Goal: Navigation & Orientation: Find specific page/section

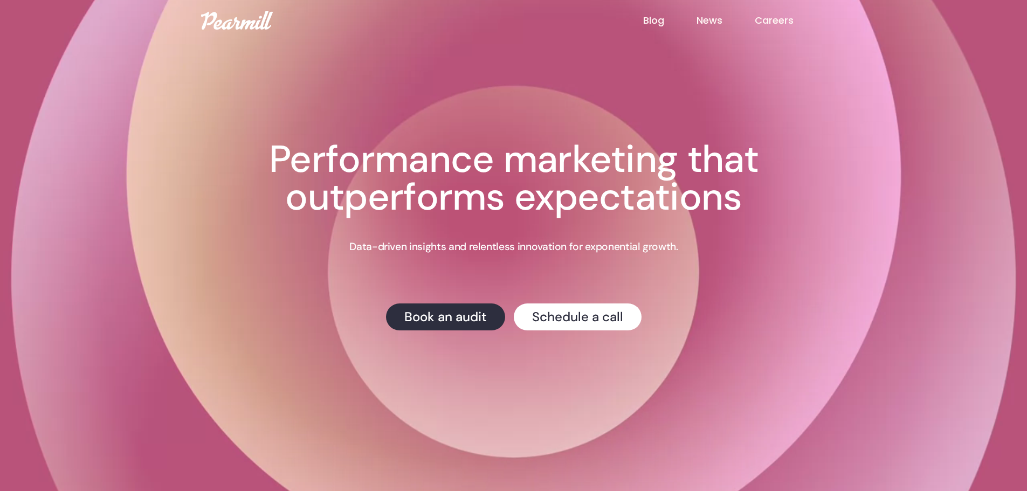
click at [355, 200] on h1 "Performance marketing that outperforms expectations" at bounding box center [514, 178] width 604 height 75
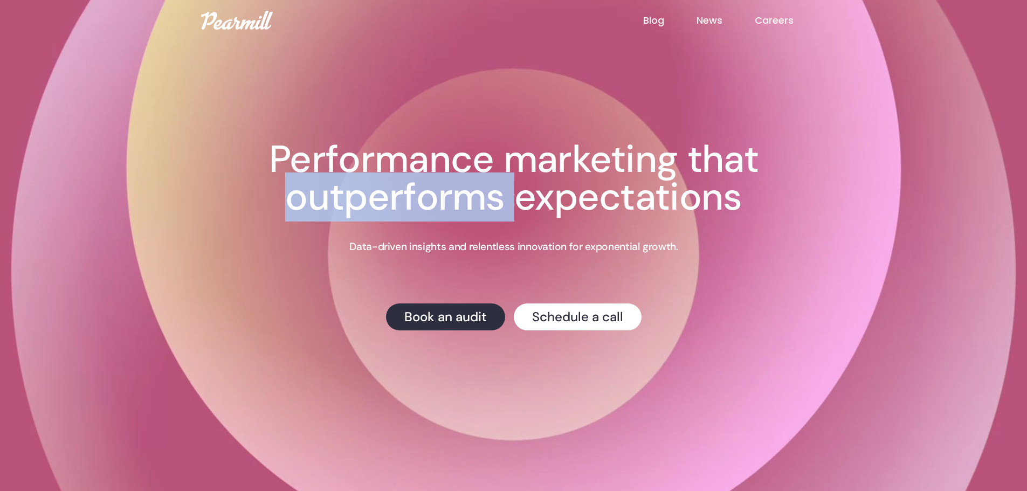
click at [355, 200] on h1 "Performance marketing that outperforms expectations" at bounding box center [514, 178] width 604 height 75
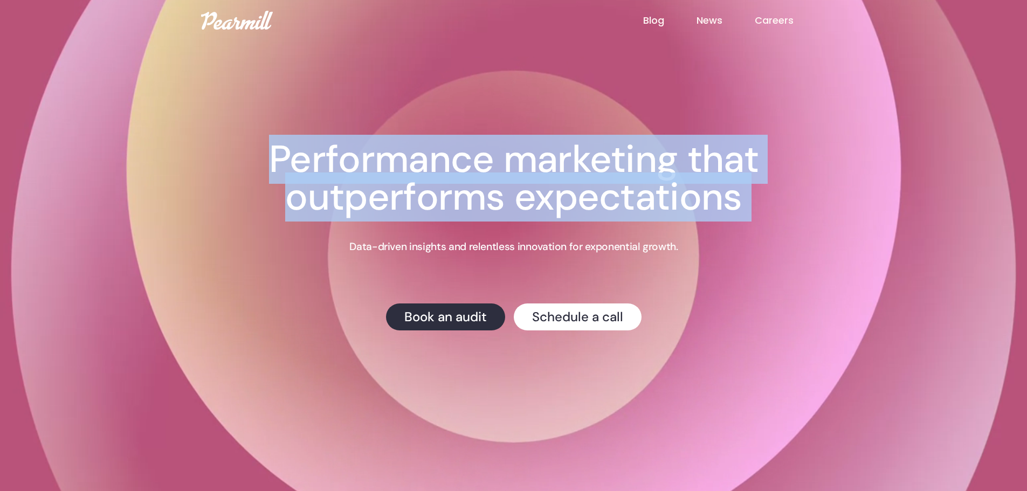
click at [355, 200] on h1 "Performance marketing that outperforms expectations" at bounding box center [514, 178] width 604 height 75
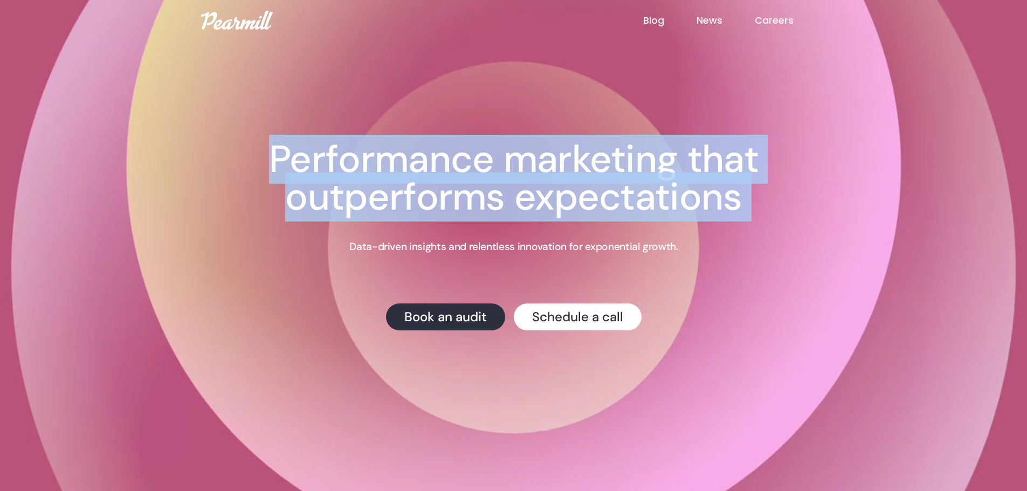
copy h1 "Performance marketing that outperforms expectations"
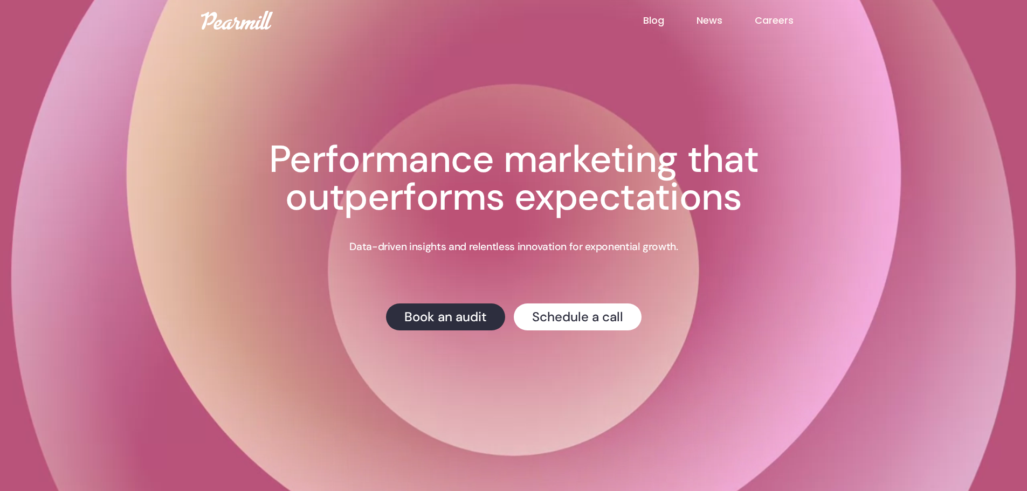
click at [404, 247] on p "Data-driven insights and relentless innovation for exponential growth." at bounding box center [513, 247] width 328 height 14
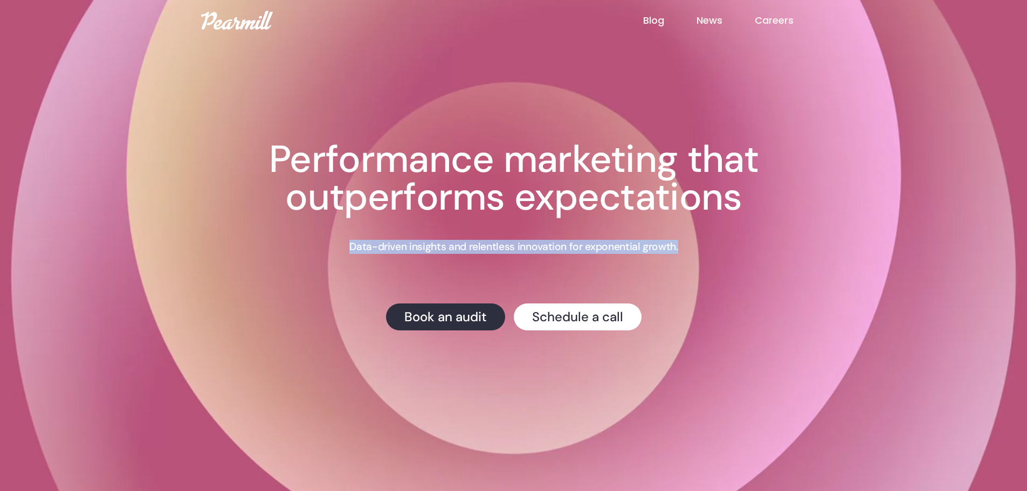
click at [404, 247] on p "Data-driven insights and relentless innovation for exponential growth." at bounding box center [513, 247] width 328 height 14
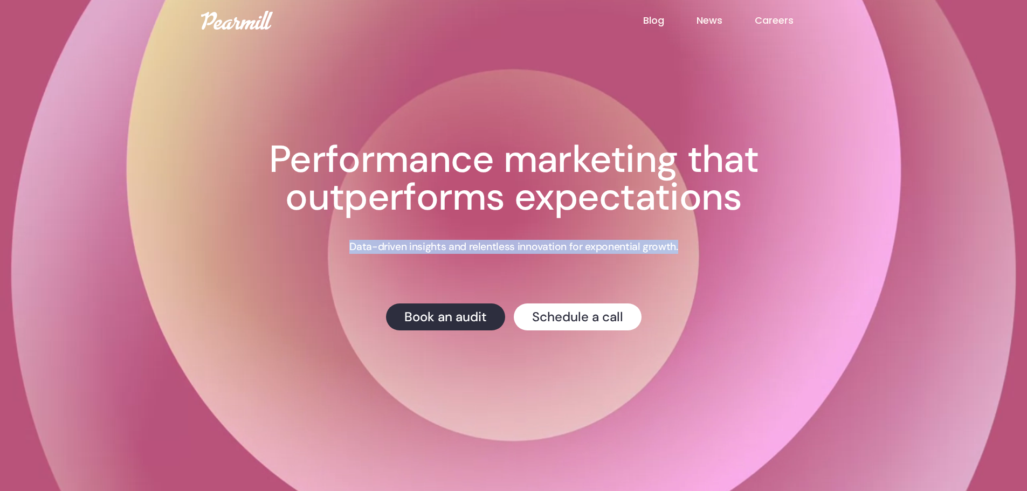
copy p "Data-driven insights and relentless innovation for exponential growth."
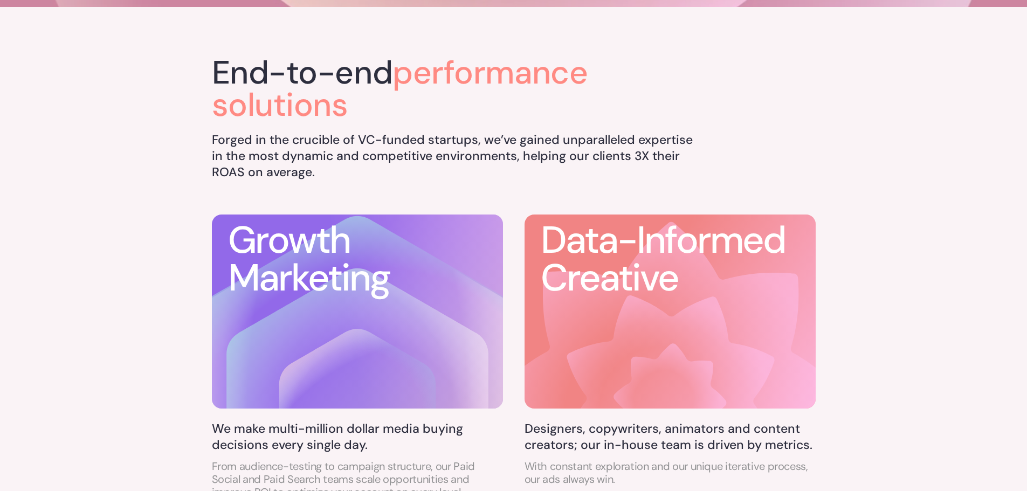
scroll to position [485, 0]
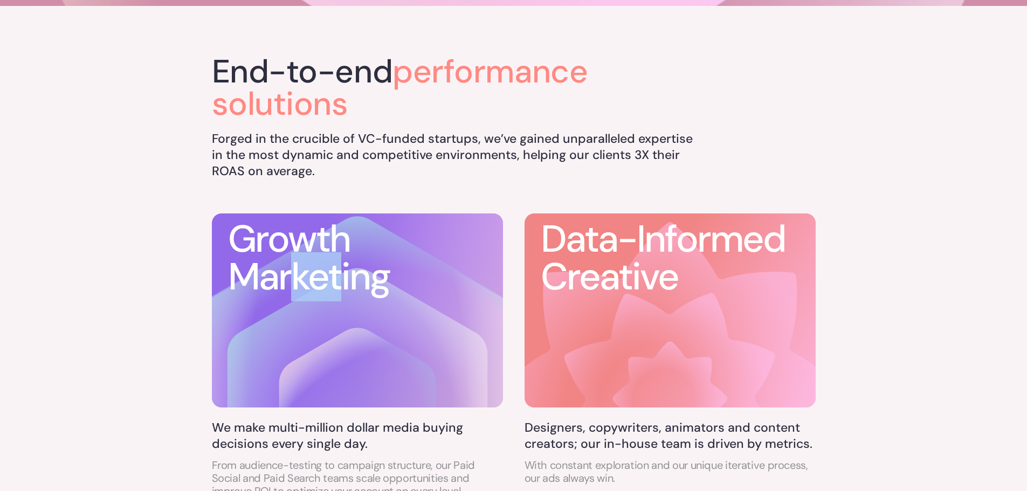
drag, startPoint x: 292, startPoint y: 262, endPoint x: 340, endPoint y: 287, distance: 54.3
click at [340, 287] on h3 "Growth Marketing" at bounding box center [309, 258] width 162 height 75
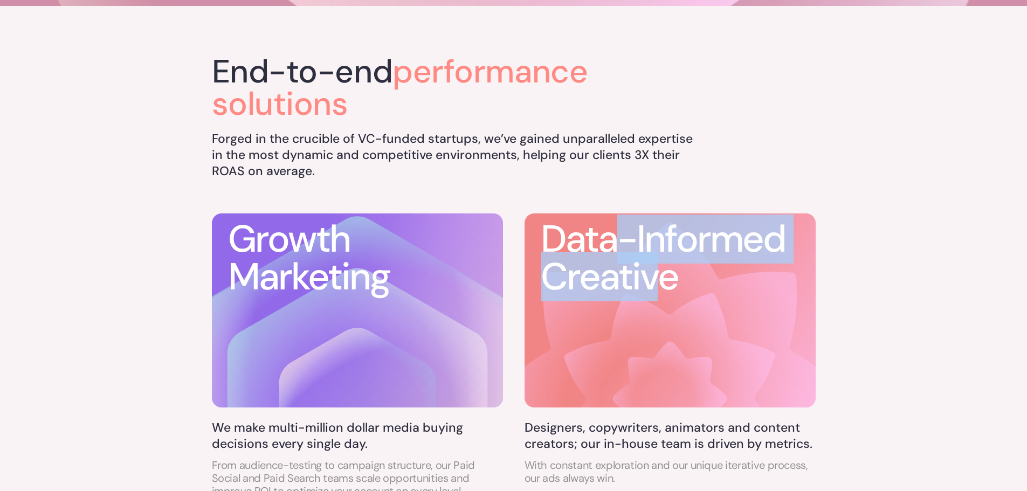
drag, startPoint x: 615, startPoint y: 240, endPoint x: 654, endPoint y: 276, distance: 53.1
click at [654, 276] on h3 "Data-Informed Creative" at bounding box center [678, 258] width 275 height 75
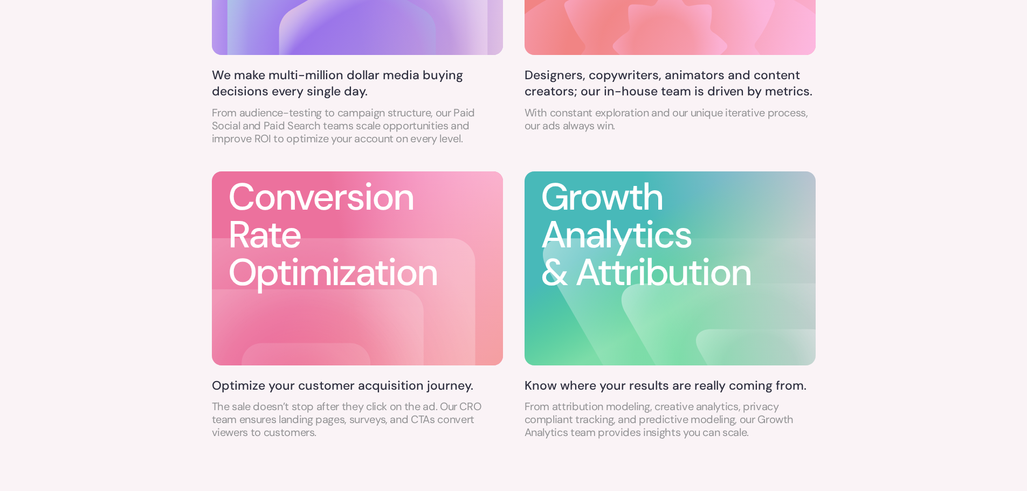
scroll to position [863, 0]
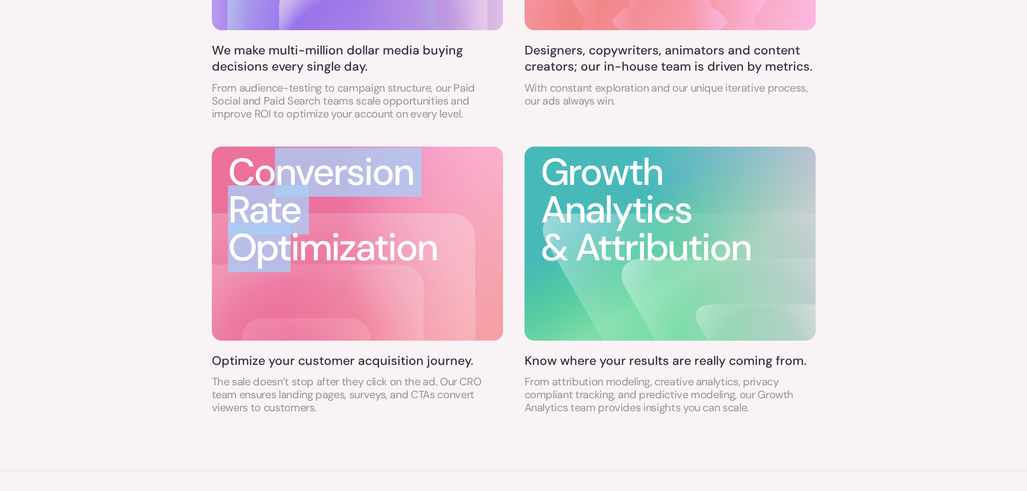
drag, startPoint x: 279, startPoint y: 188, endPoint x: 287, endPoint y: 245, distance: 57.7
click at [287, 245] on h3 "Conversion Rate Optimization" at bounding box center [332, 210] width 209 height 113
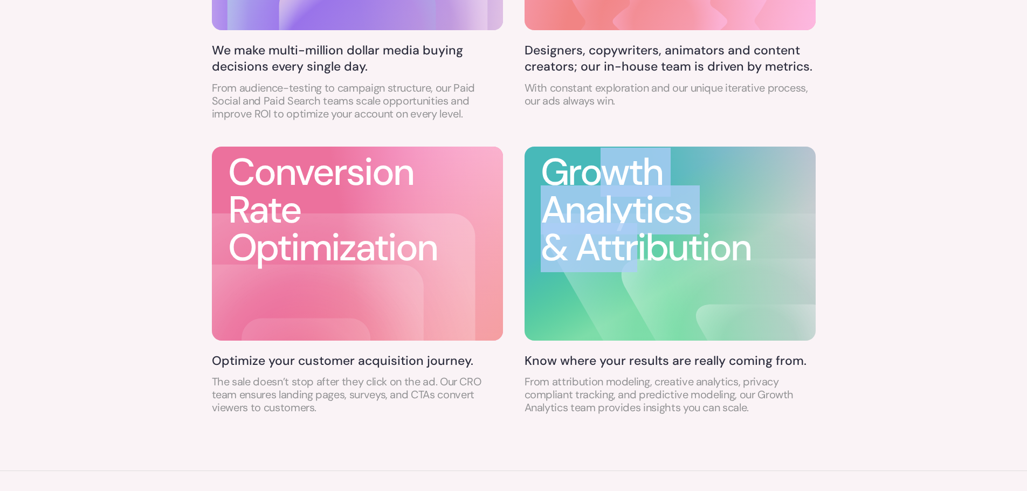
drag, startPoint x: 595, startPoint y: 180, endPoint x: 635, endPoint y: 244, distance: 75.8
click at [636, 242] on h3 "Growth Analytics & Attribution" at bounding box center [678, 210] width 275 height 113
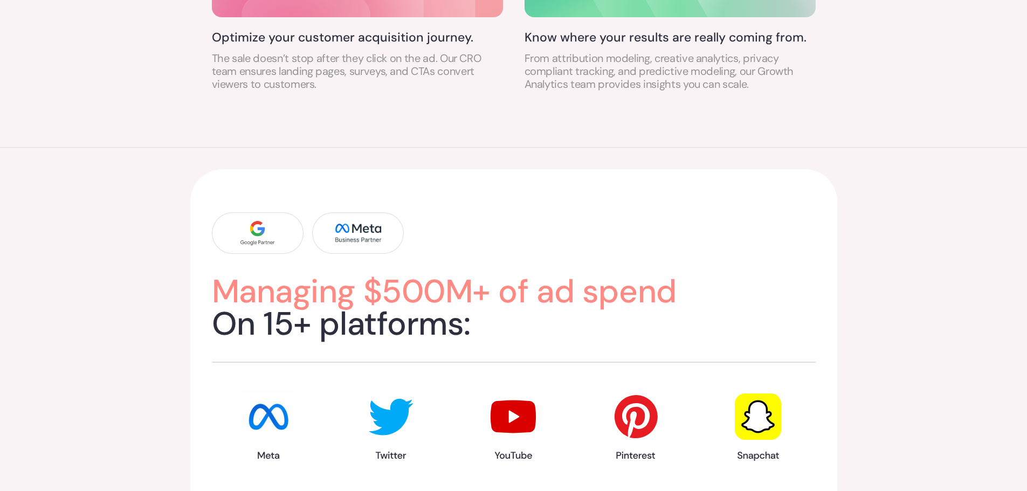
scroll to position [1240, 0]
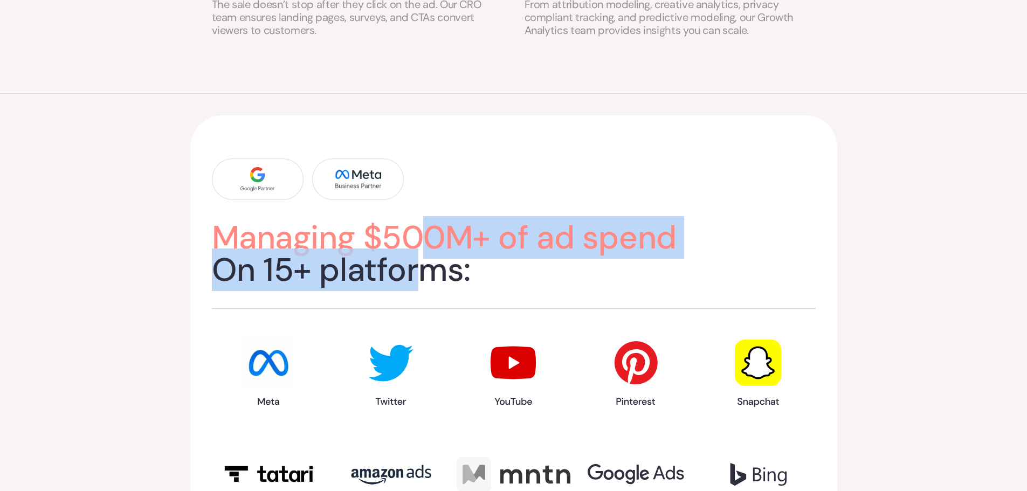
drag, startPoint x: 429, startPoint y: 250, endPoint x: 433, endPoint y: 259, distance: 9.6
click at [433, 259] on h2 "Managing $500M+ of ad spend On 15+ platforms:" at bounding box center [514, 254] width 604 height 65
click at [433, 260] on h2 "Managing $500M+ of ad spend On 15+ platforms:" at bounding box center [514, 254] width 604 height 65
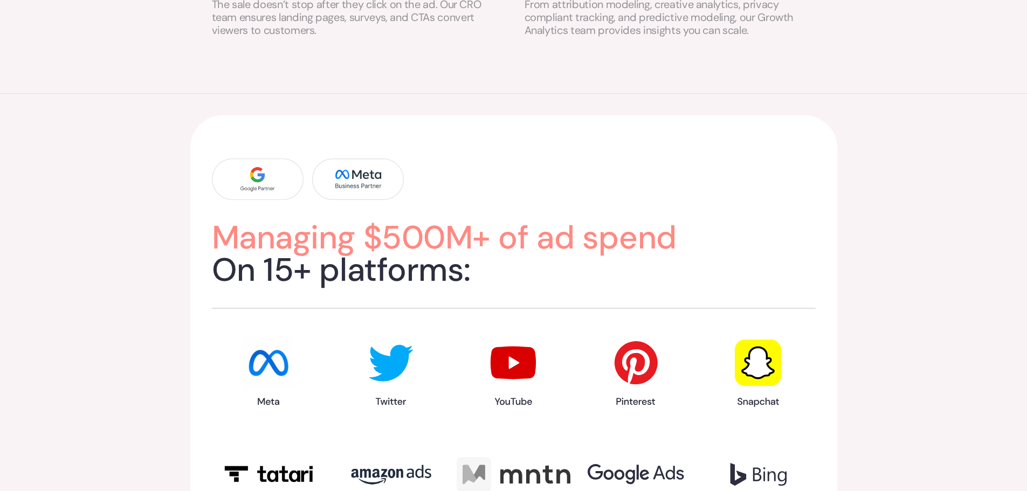
click at [434, 260] on h2 "Managing $500M+ of ad spend On 15+ platforms:" at bounding box center [514, 254] width 604 height 65
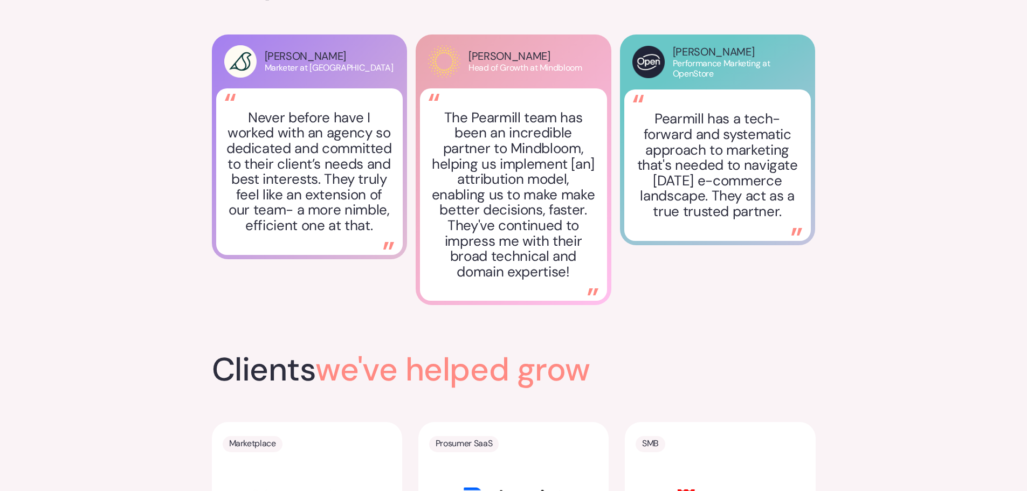
scroll to position [1833, 0]
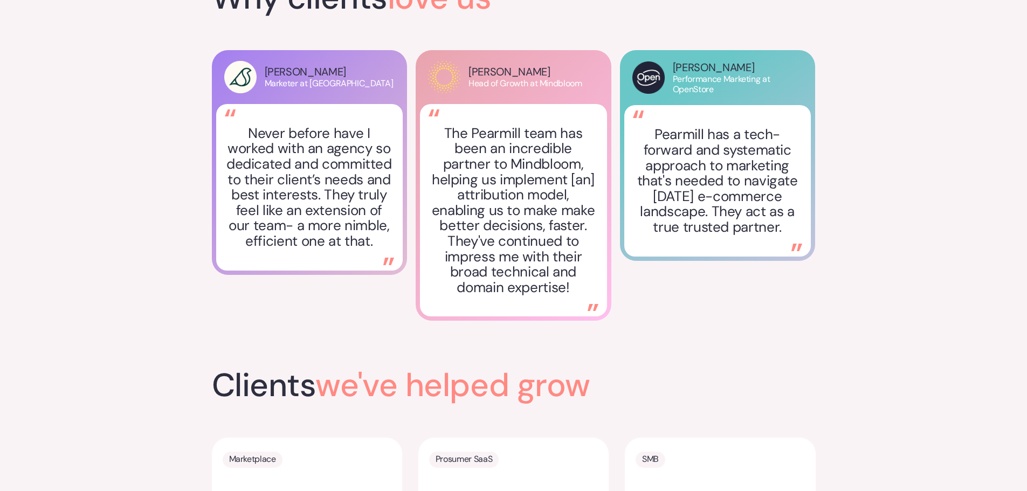
click at [492, 79] on p "Head of Growth at Mindbloom" at bounding box center [526, 83] width 114 height 10
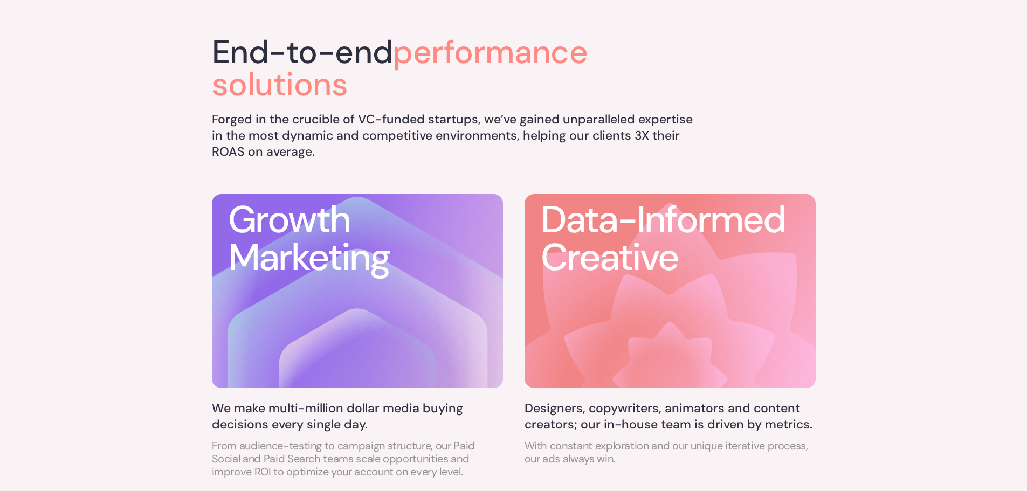
scroll to position [0, 0]
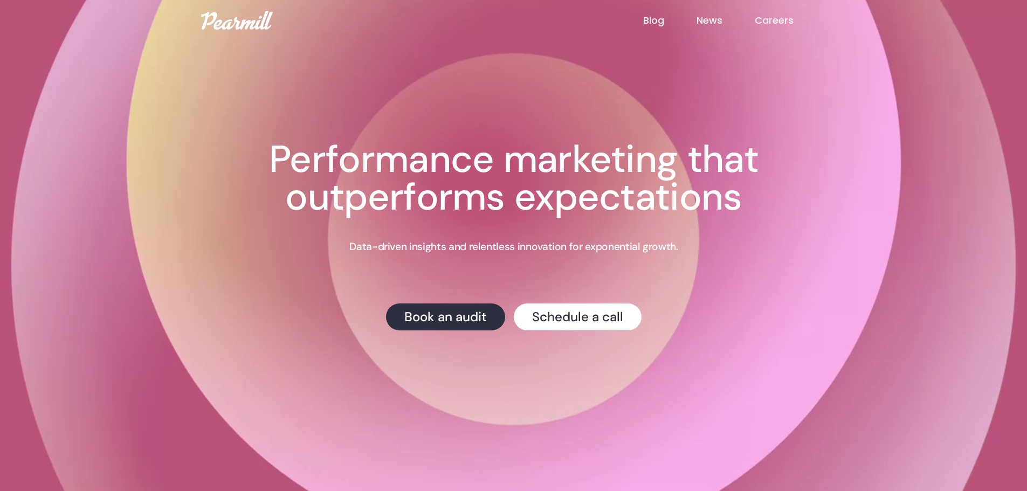
drag, startPoint x: 143, startPoint y: 342, endPoint x: 199, endPoint y: 20, distance: 327.3
click at [244, 21] on img at bounding box center [237, 20] width 72 height 19
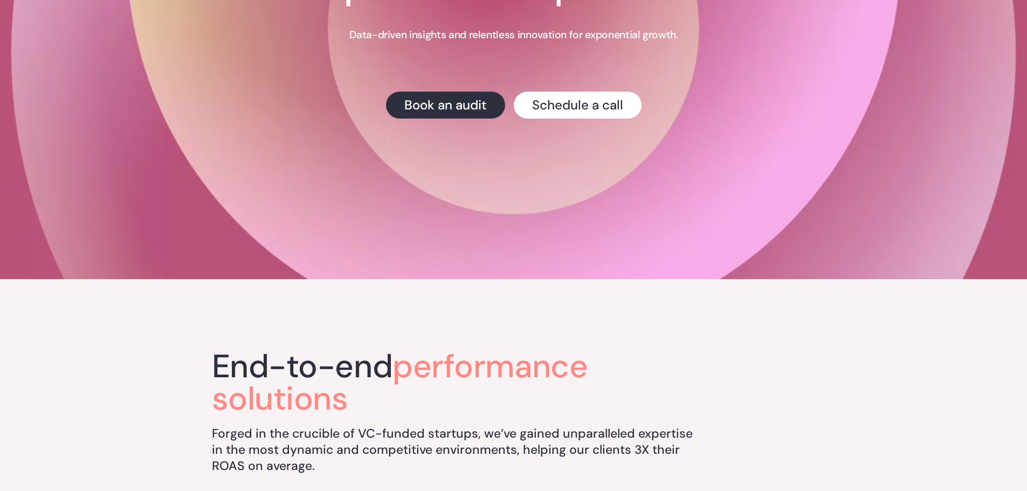
scroll to position [377, 0]
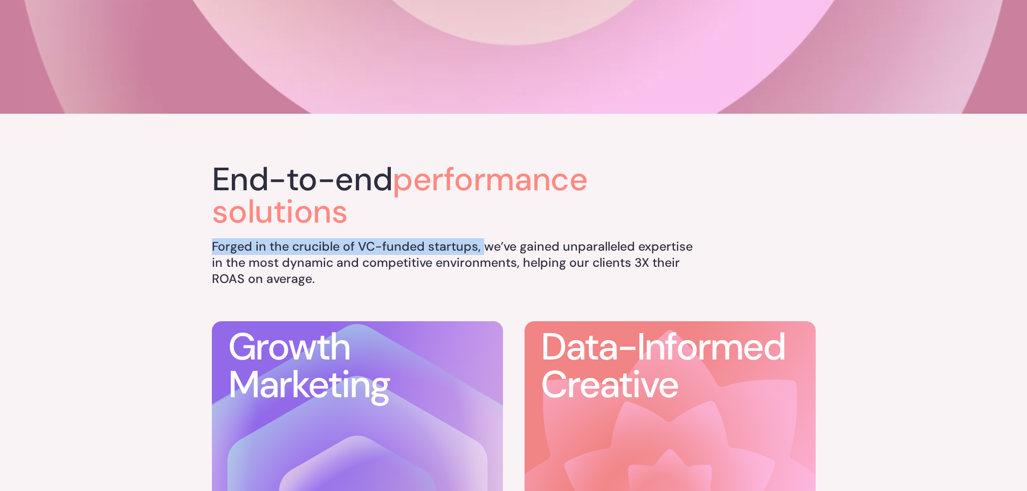
drag, startPoint x: 191, startPoint y: 246, endPoint x: 480, endPoint y: 240, distance: 289.1
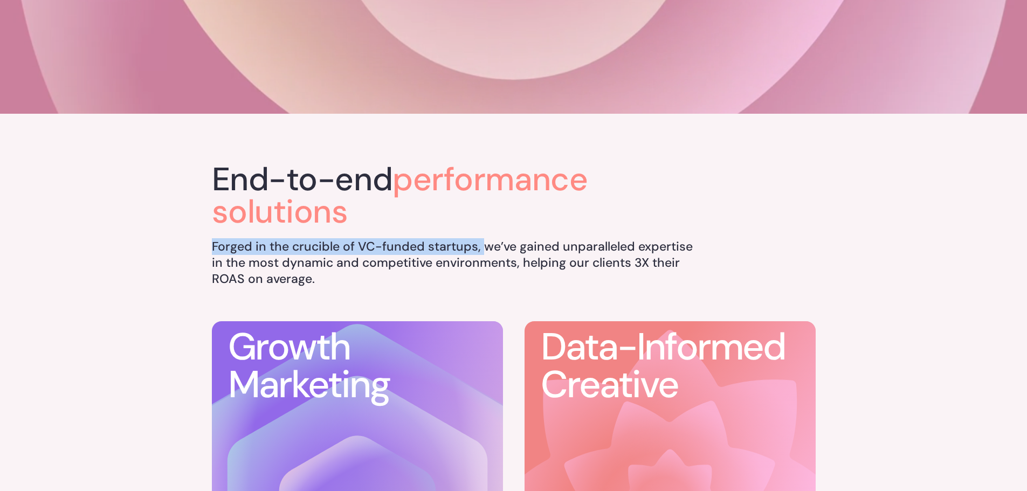
copy h5 "Forged in the crucible of VC-funded startups,"
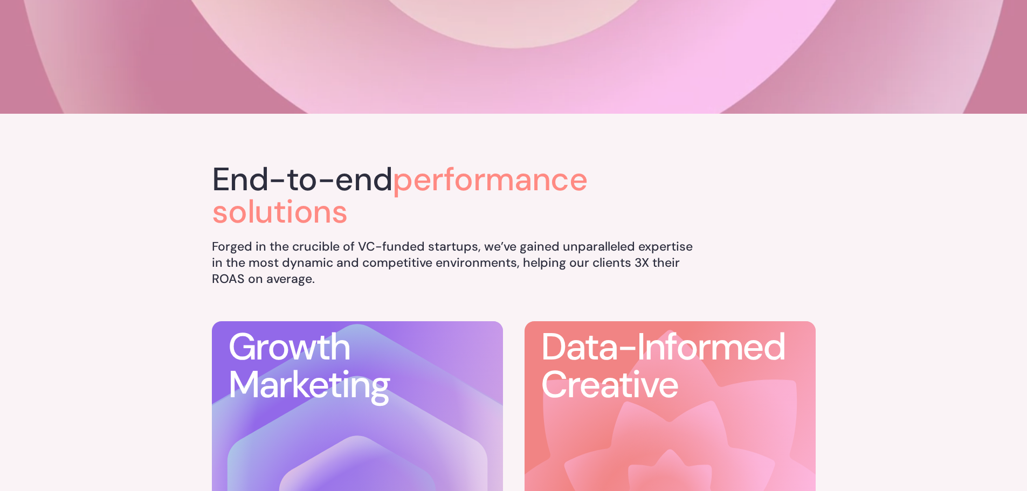
click at [451, 187] on span "performance solutions" at bounding box center [400, 195] width 376 height 75
click at [283, 261] on h5 "Forged in the crucible of VC-funded startups, we’ve gained unparalleled experti…" at bounding box center [453, 263] width 483 height 49
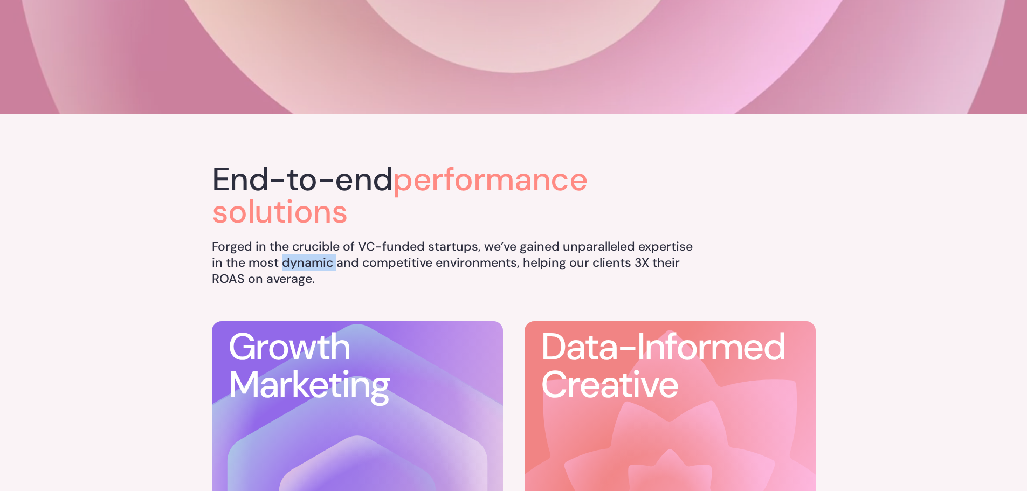
click at [283, 261] on h5 "Forged in the crucible of VC-funded startups, we’ve gained unparalleled experti…" at bounding box center [453, 263] width 483 height 49
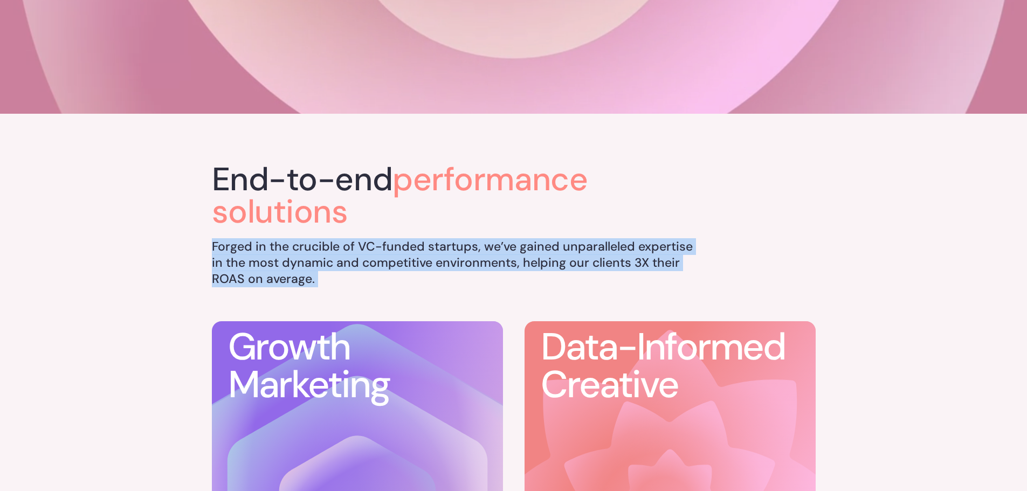
click at [283, 261] on h5 "Forged in the crucible of VC-funded startups, we’ve gained unparalleled experti…" at bounding box center [453, 263] width 483 height 49
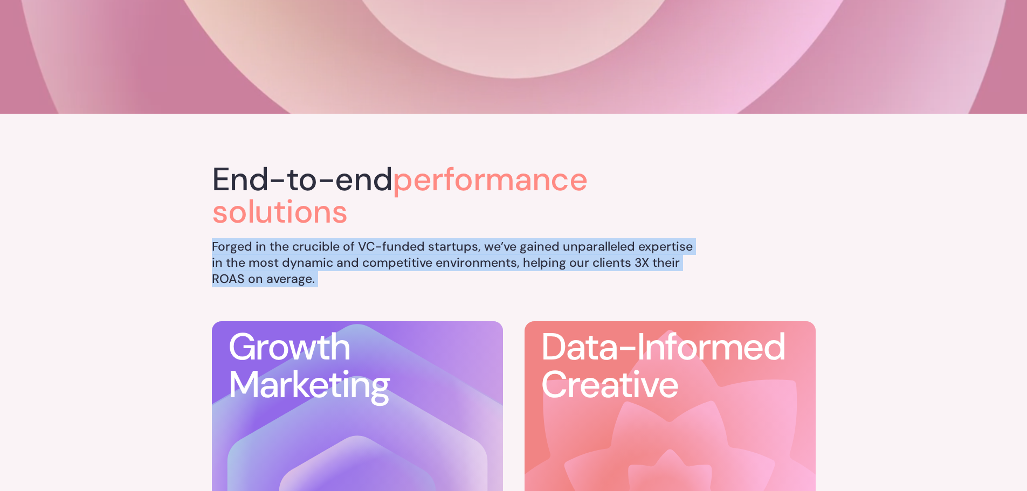
click at [263, 271] on h5 "Forged in the crucible of VC-funded startups, we’ve gained unparalleled experti…" at bounding box center [453, 263] width 483 height 49
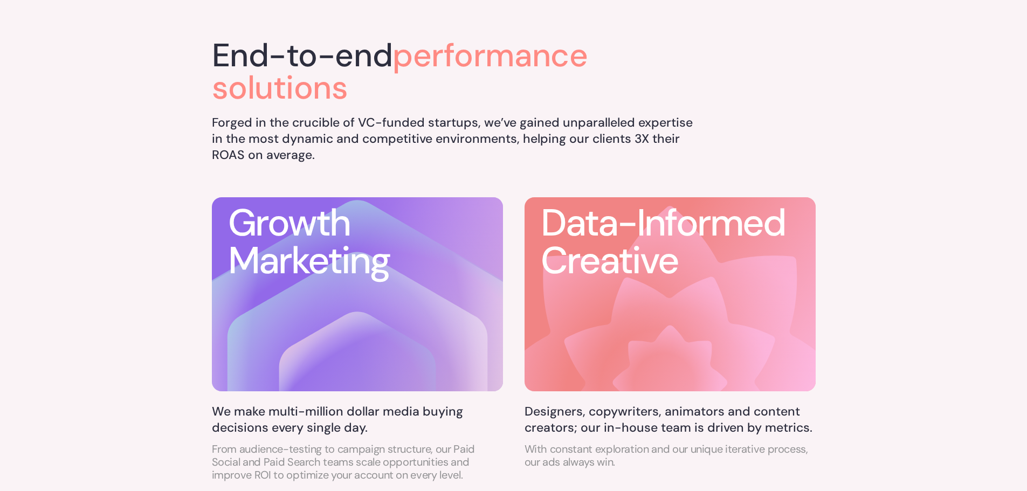
scroll to position [539, 0]
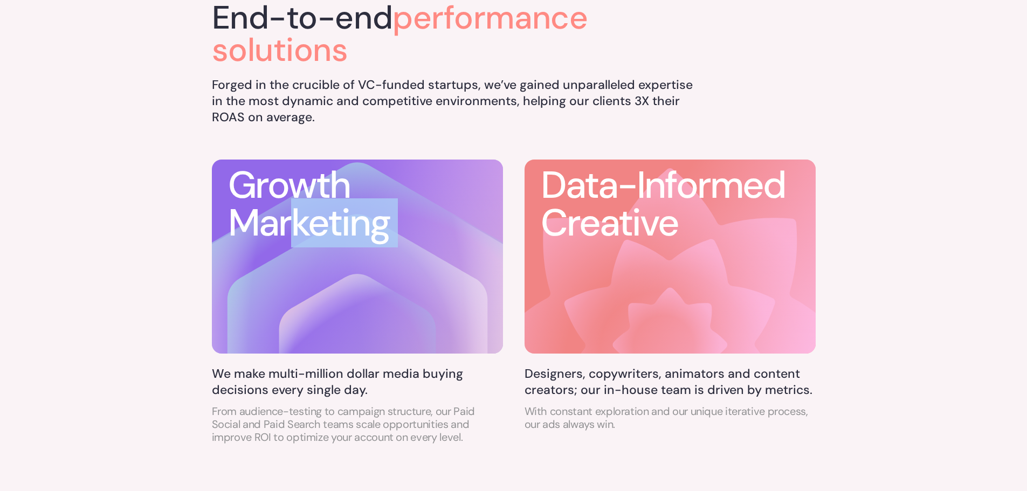
drag, startPoint x: 288, startPoint y: 225, endPoint x: 369, endPoint y: 333, distance: 135.5
click at [369, 333] on div "Growth Marketing" at bounding box center [357, 256] width 291 height 197
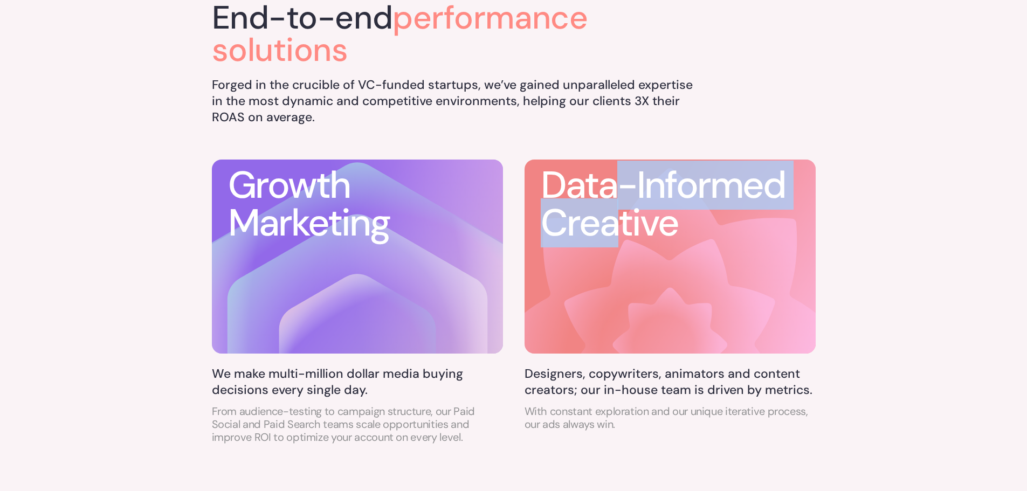
drag, startPoint x: 617, startPoint y: 178, endPoint x: 620, endPoint y: 222, distance: 44.3
click at [620, 222] on h3 "Data-Informed Creative" at bounding box center [678, 204] width 275 height 75
click at [597, 230] on h3 "Data-Informed Creative" at bounding box center [678, 204] width 275 height 75
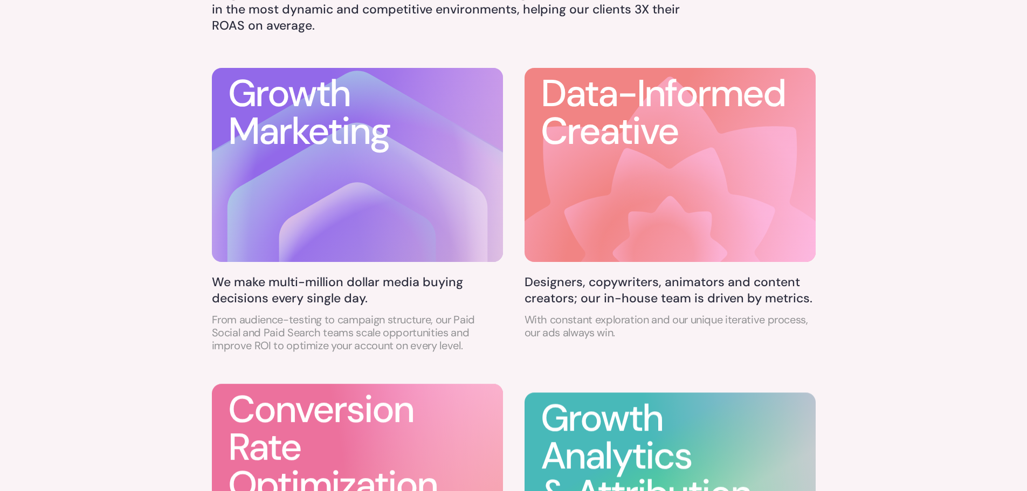
scroll to position [647, 0]
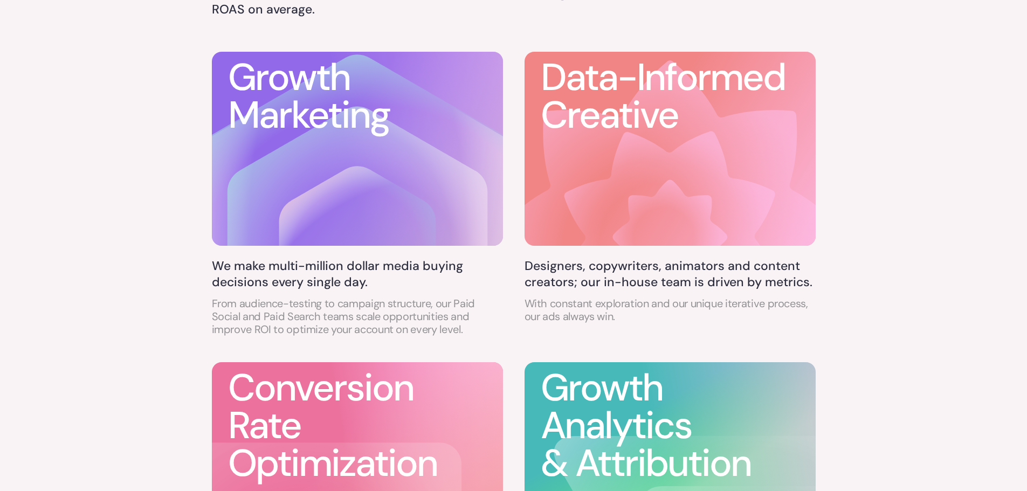
click at [311, 281] on h5 "We make multi-million dollar media buying decisions every single day." at bounding box center [357, 274] width 291 height 32
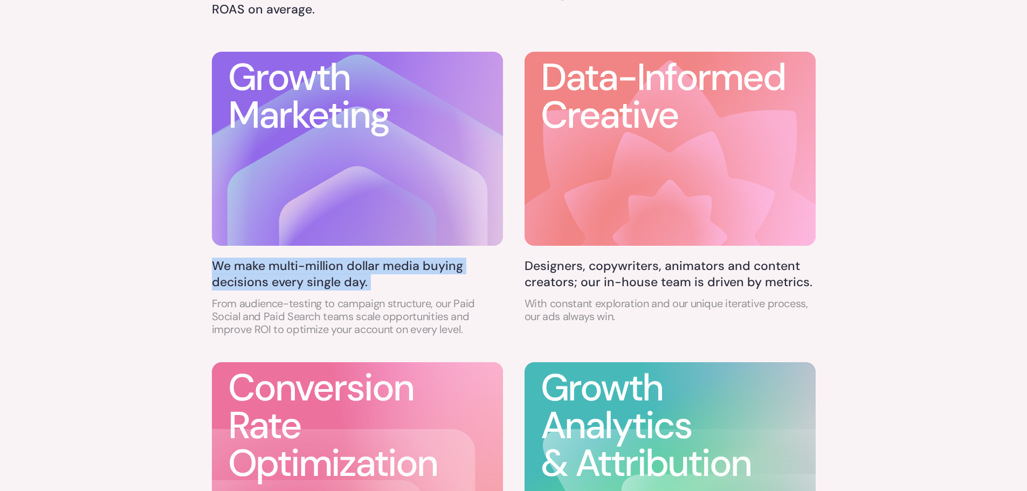
click at [311, 281] on h5 "We make multi-million dollar media buying decisions every single day." at bounding box center [357, 274] width 291 height 32
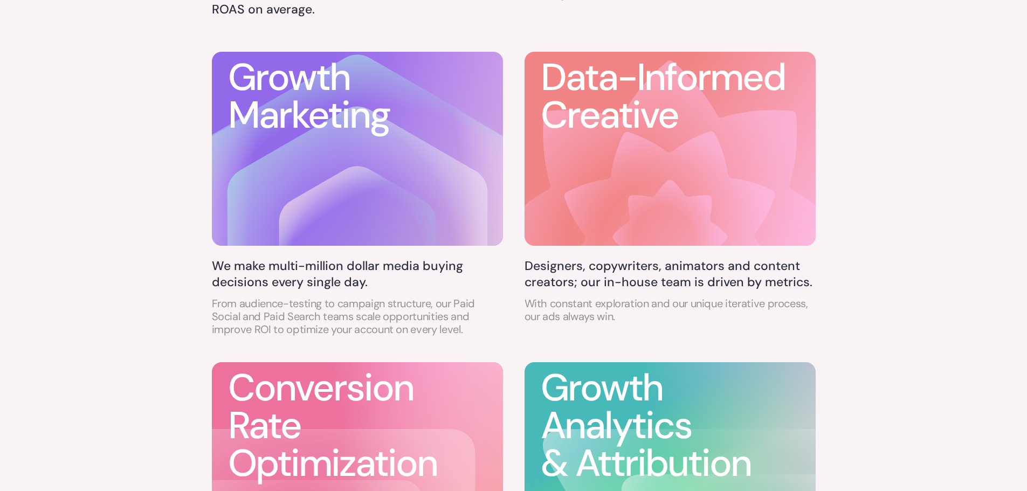
click at [554, 281] on h5 "Designers, copywriters, animators and content creators; our in-house team is dr…" at bounding box center [670, 274] width 291 height 32
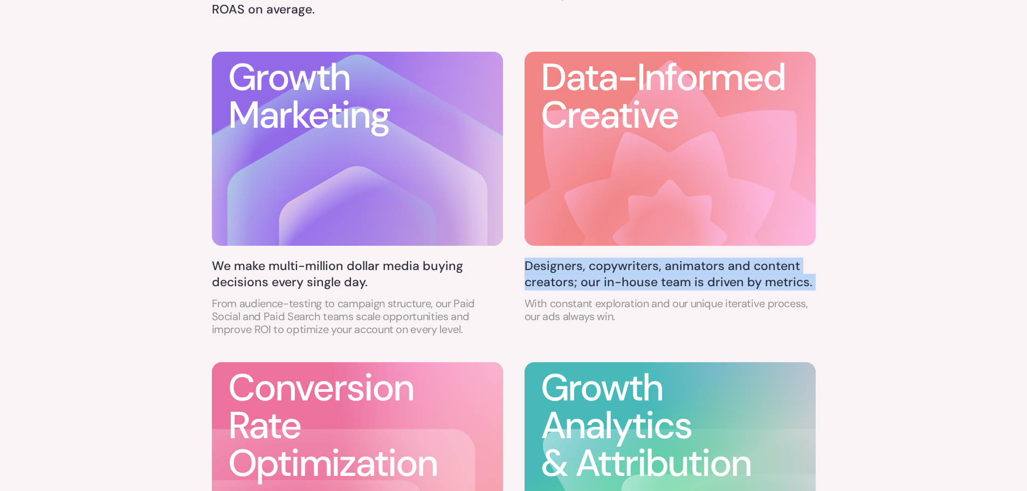
click at [554, 281] on h5 "Designers, copywriters, animators and content creators; our in-house team is dr…" at bounding box center [670, 274] width 291 height 32
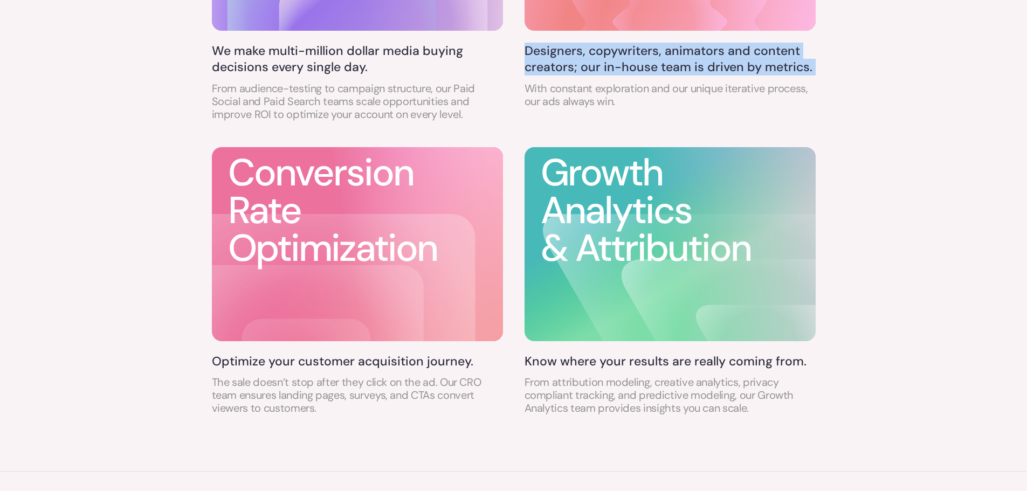
scroll to position [863, 0]
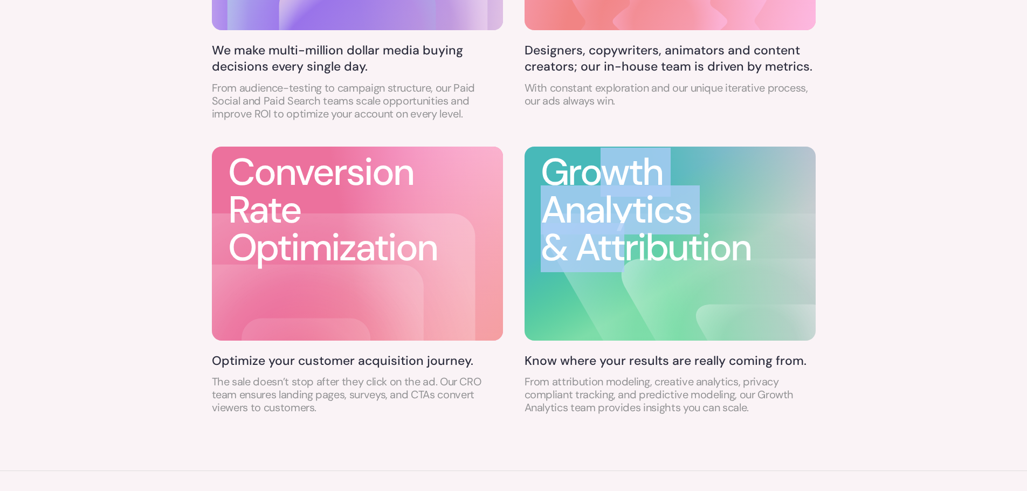
drag, startPoint x: 595, startPoint y: 171, endPoint x: 621, endPoint y: 264, distance: 96.4
click at [621, 264] on h3 "Growth Analytics & Attribution" at bounding box center [678, 210] width 275 height 113
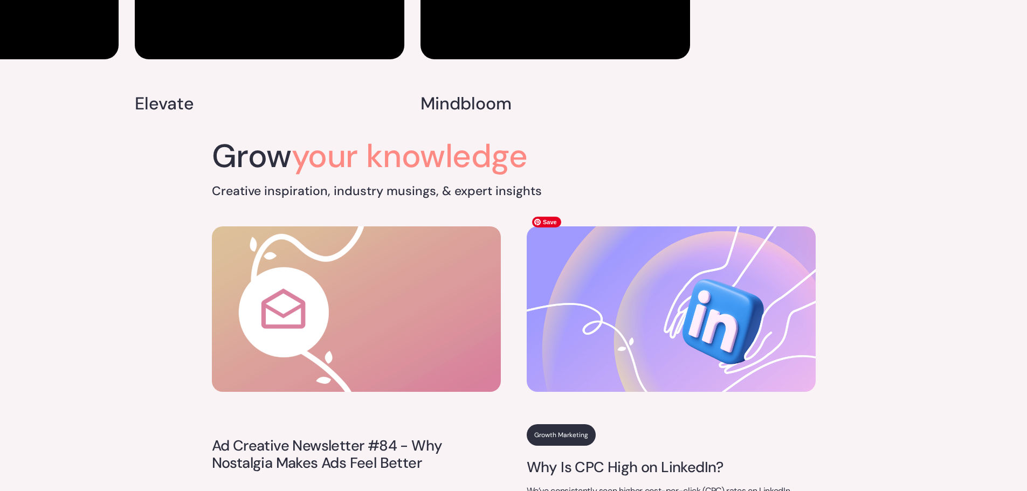
scroll to position [3720, 0]
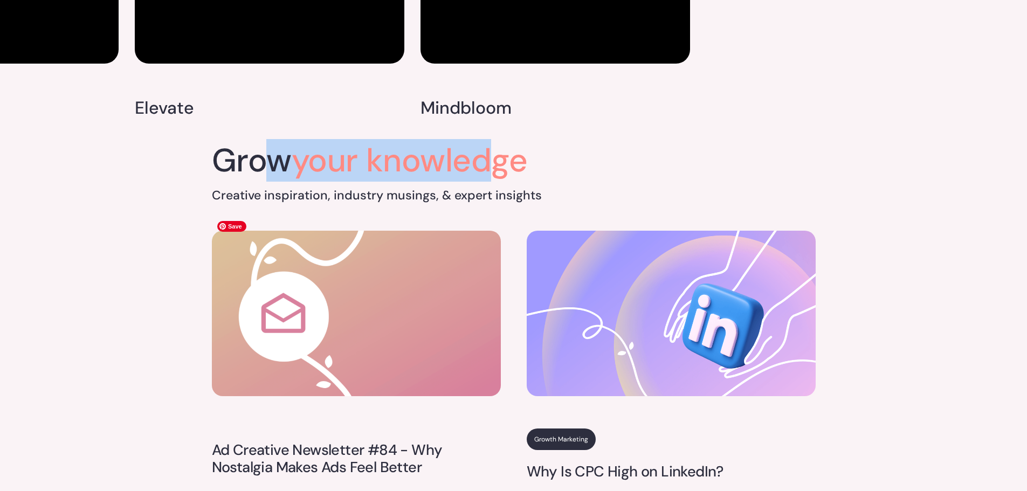
drag, startPoint x: 491, startPoint y: 146, endPoint x: 571, endPoint y: 153, distance: 80.6
click at [571, 153] on h2 "Grow your knowledge" at bounding box center [514, 160] width 604 height 32
click at [554, 153] on h2 "Grow your knowledge" at bounding box center [514, 160] width 604 height 32
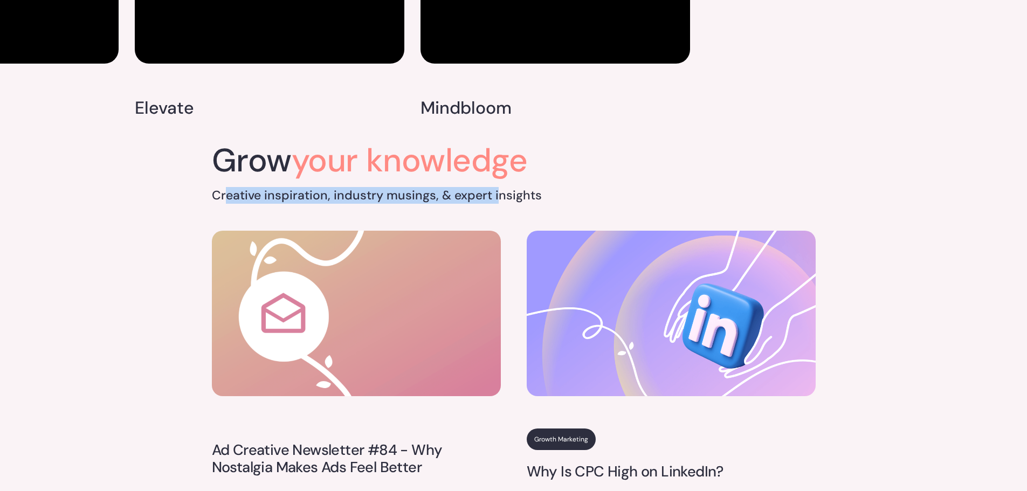
drag, startPoint x: 228, startPoint y: 185, endPoint x: 498, endPoint y: 177, distance: 270.8
click at [498, 188] on h5 "Creative inspiration, industry musings, & expert insights" at bounding box center [514, 196] width 604 height 16
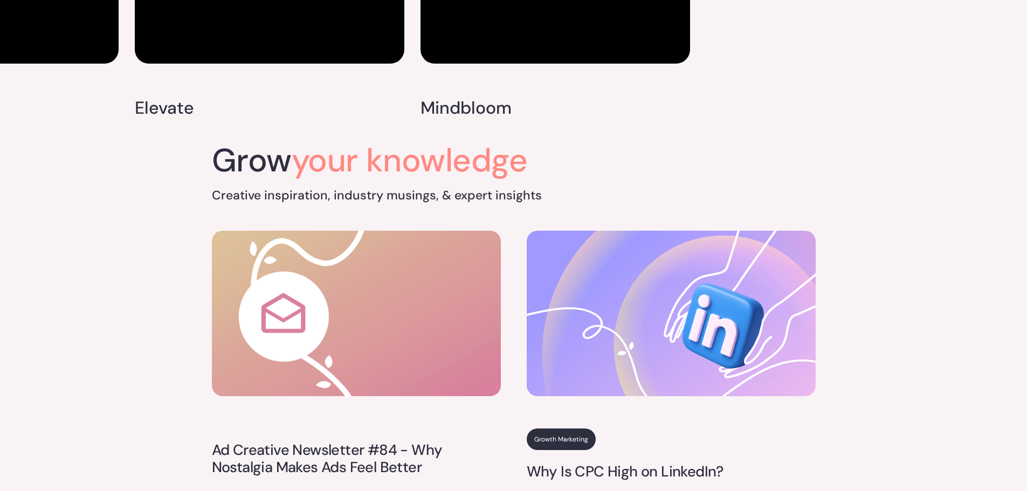
click at [547, 188] on h5 "Creative inspiration, industry musings, & expert insights" at bounding box center [514, 196] width 604 height 16
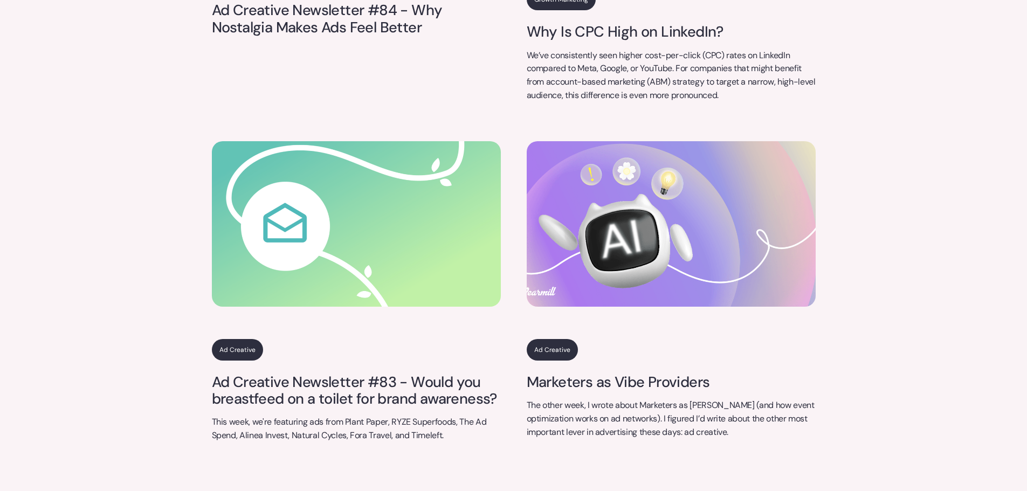
scroll to position [0, 0]
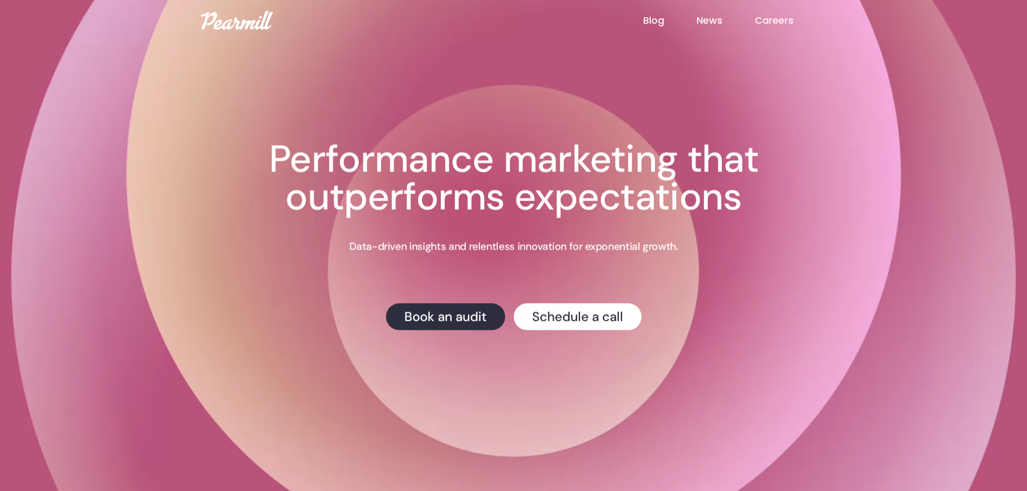
drag, startPoint x: 344, startPoint y: 227, endPoint x: 407, endPoint y: 41, distance: 196.4
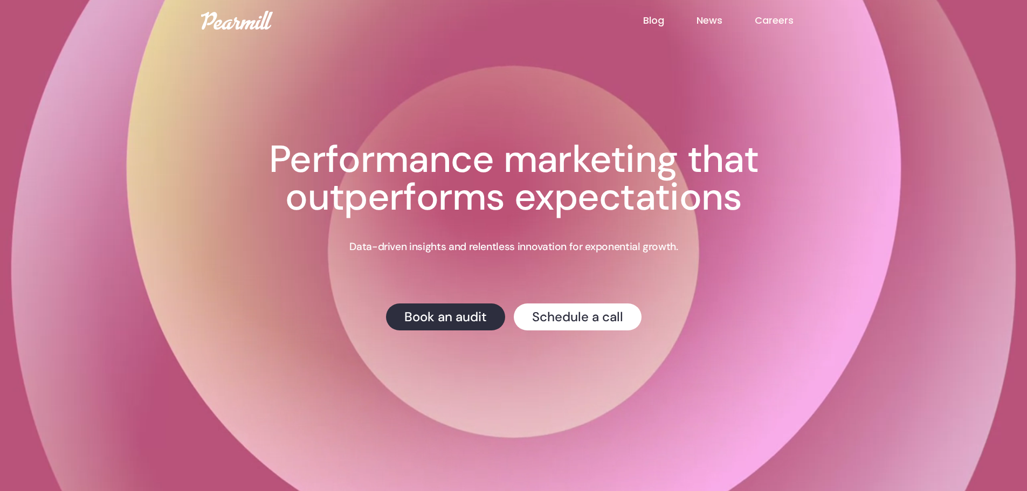
click at [234, 19] on img at bounding box center [237, 20] width 72 height 19
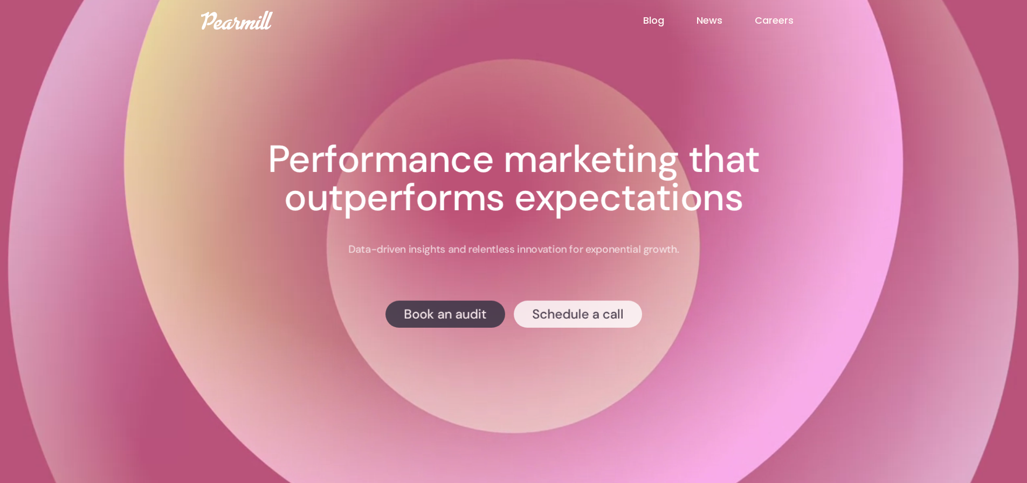
click at [820, 20] on link "Careers" at bounding box center [790, 20] width 71 height 14
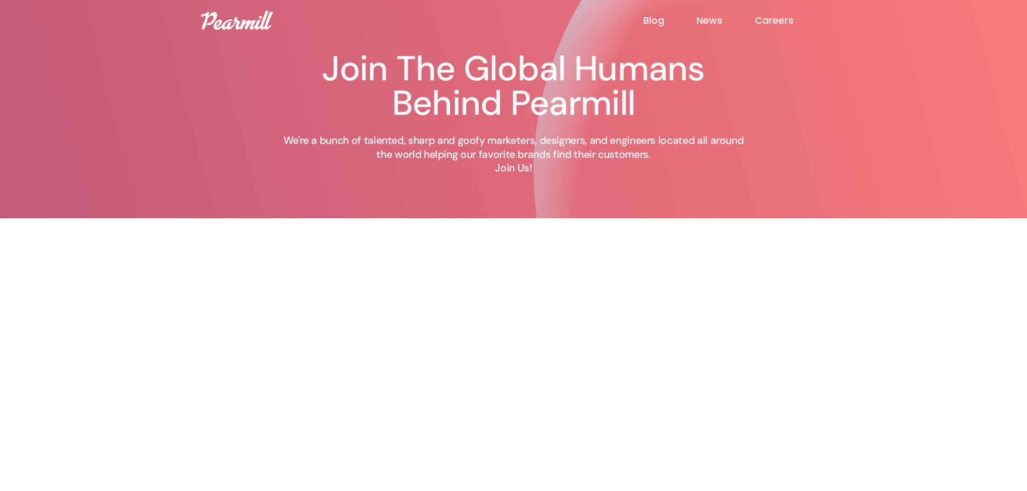
drag, startPoint x: 424, startPoint y: 240, endPoint x: 407, endPoint y: 38, distance: 202.3
click at [232, 23] on img at bounding box center [237, 20] width 72 height 19
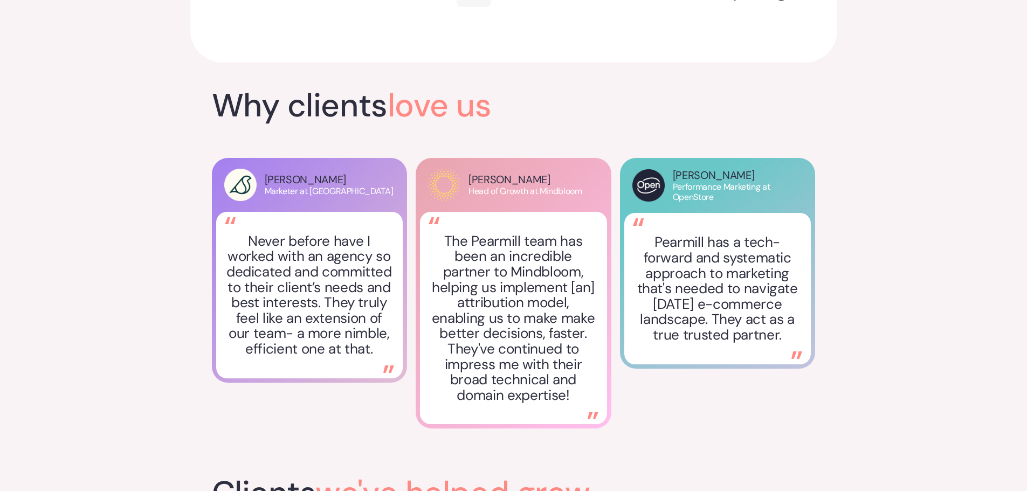
scroll to position [1348, 0]
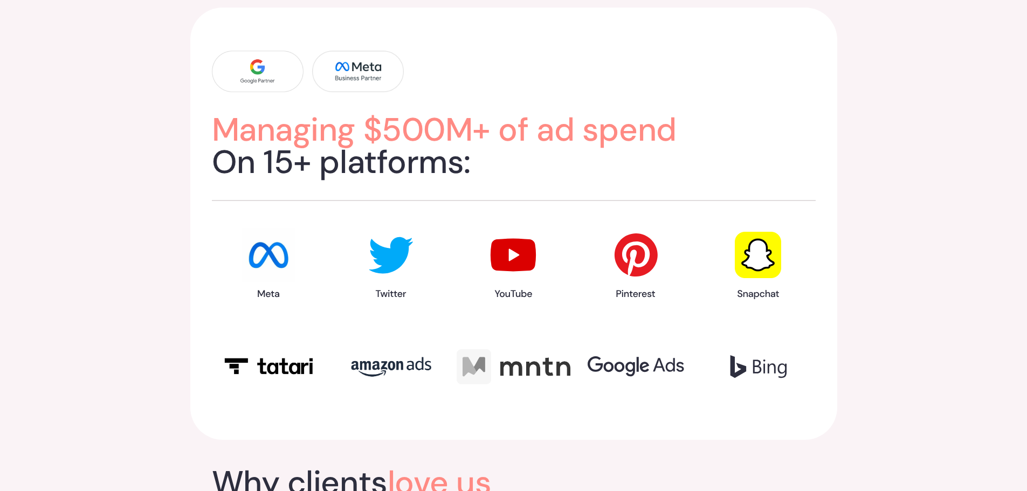
drag, startPoint x: 376, startPoint y: 339, endPoint x: 406, endPoint y: 354, distance: 33.0
click at [407, 350] on div at bounding box center [514, 312] width 604 height 169
click at [301, 150] on h2 "Managing $500M+ of ad spend On 15+ platforms:" at bounding box center [514, 146] width 604 height 65
drag, startPoint x: 209, startPoint y: 155, endPoint x: 343, endPoint y: 167, distance: 134.7
click at [343, 167] on div "Managing $500M+ of ad spend On 15+ platforms:" at bounding box center [513, 224] width 647 height 432
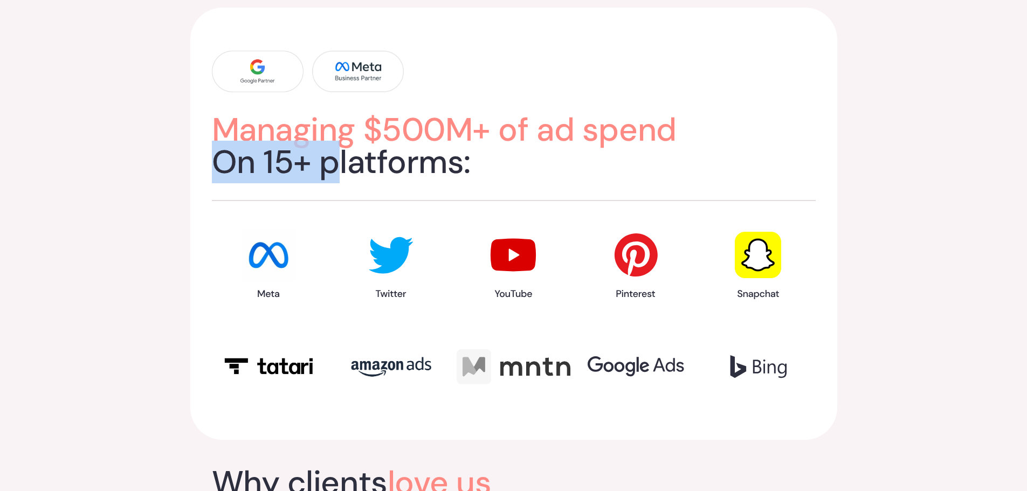
click at [343, 167] on h2 "Managing $500M+ of ad spend On 15+ platforms:" at bounding box center [514, 146] width 604 height 65
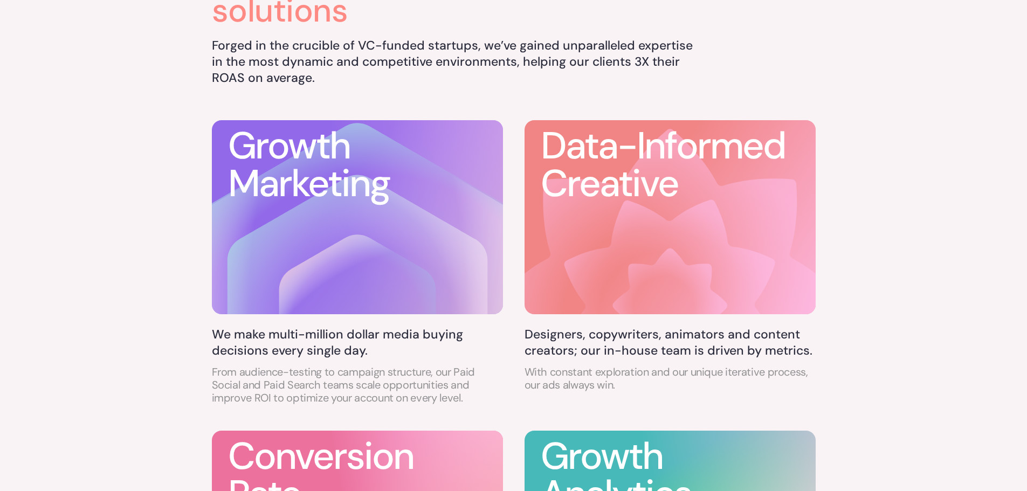
scroll to position [0, 0]
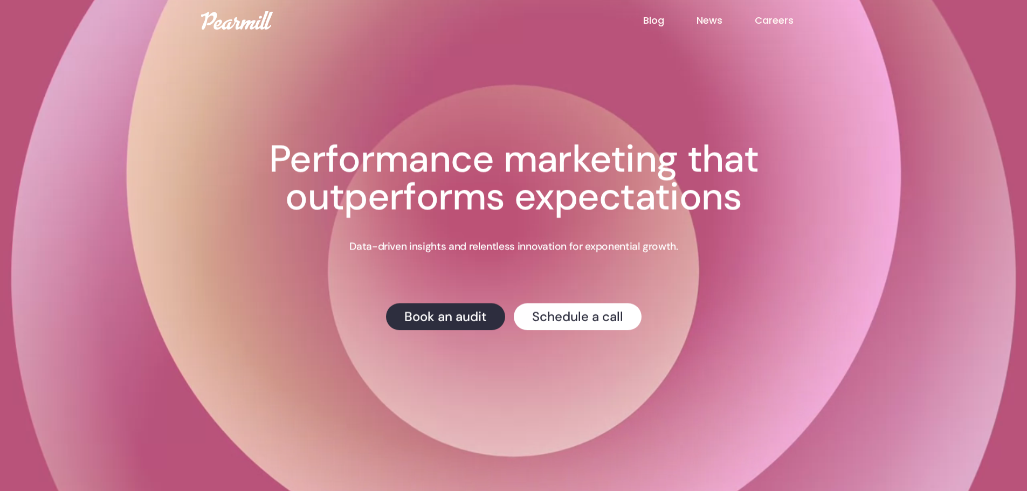
drag, startPoint x: 161, startPoint y: 189, endPoint x: 226, endPoint y: 24, distance: 177.4
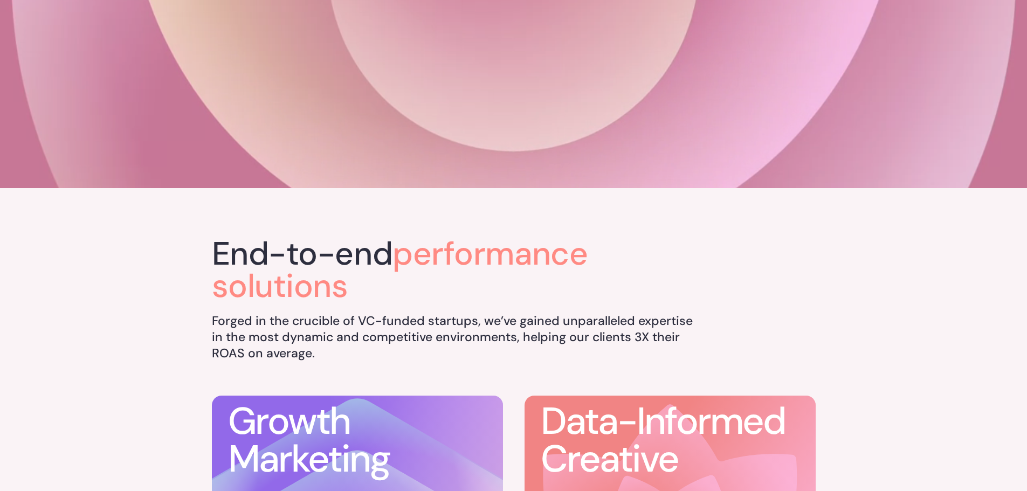
scroll to position [270, 0]
